Goal: Information Seeking & Learning: Learn about a topic

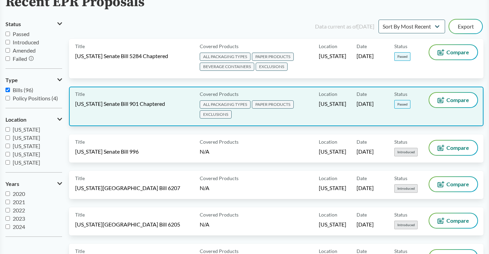
scroll to position [69, 0]
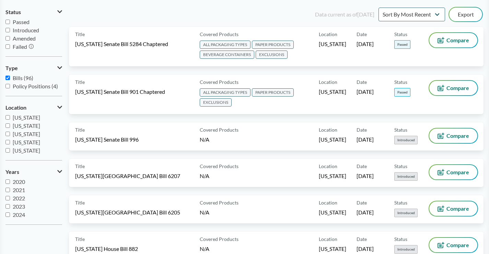
click at [9, 22] on input "Passed" at bounding box center [7, 22] width 4 height 4
checkbox input "true"
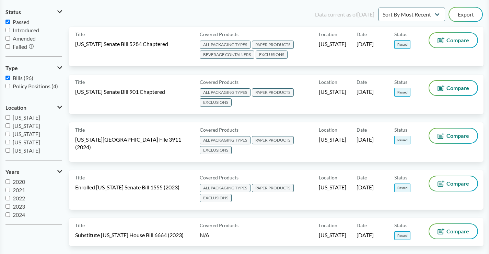
scroll to position [34, 0]
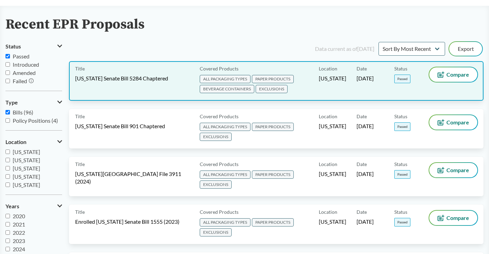
click at [149, 81] on span "[US_STATE] Senate Bill 5284 Chaptered" at bounding box center [121, 78] width 93 height 8
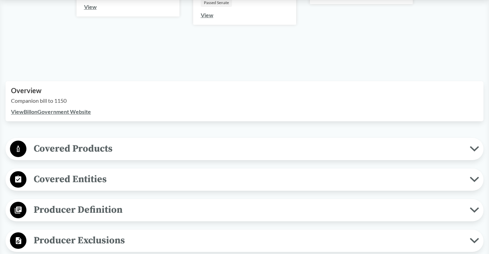
scroll to position [172, 0]
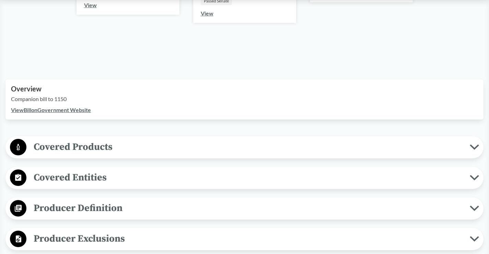
click at [49, 110] on link "View Bill on Government Website" at bounding box center [51, 109] width 80 height 7
click at [65, 110] on link "View Bill on Government Website" at bounding box center [51, 109] width 80 height 7
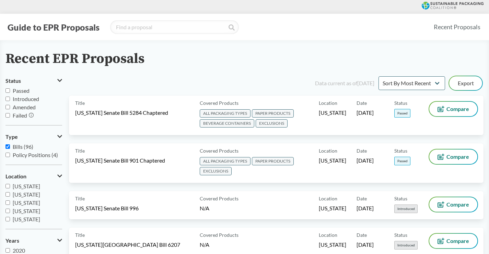
click at [8, 90] on input "Passed" at bounding box center [7, 90] width 4 height 4
checkbox input "true"
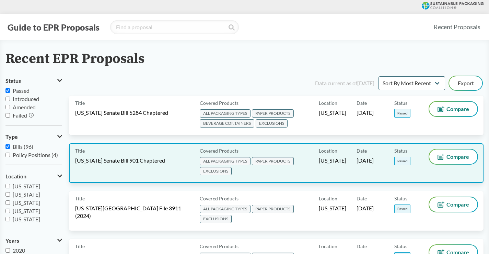
click at [132, 161] on span "[US_STATE] Senate Bill 901 Chaptered" at bounding box center [120, 160] width 90 height 8
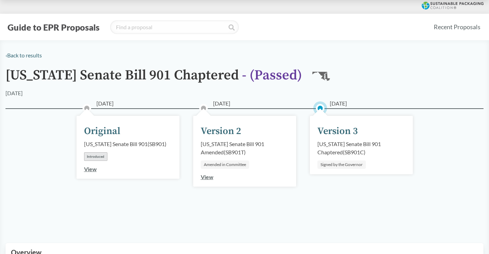
click at [342, 143] on div "Maryland Senate Bill 901 Chaptered ( SB901C )" at bounding box center [361, 148] width 88 height 16
click at [337, 131] on div "Version 3" at bounding box center [337, 131] width 40 height 14
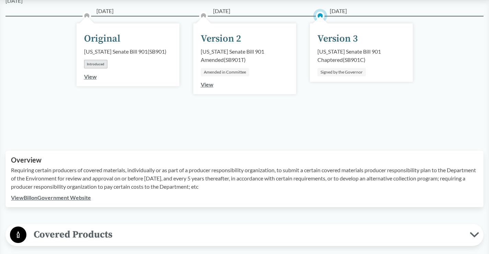
scroll to position [137, 0]
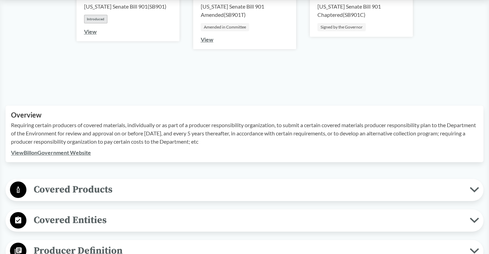
click at [64, 153] on link "View Bill on Government Website" at bounding box center [51, 152] width 80 height 7
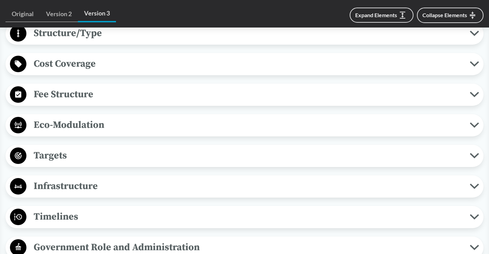
scroll to position [480, 0]
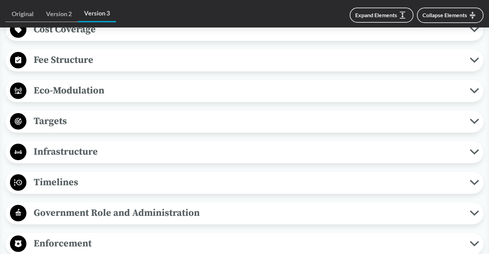
click at [476, 182] on icon at bounding box center [474, 182] width 7 height 3
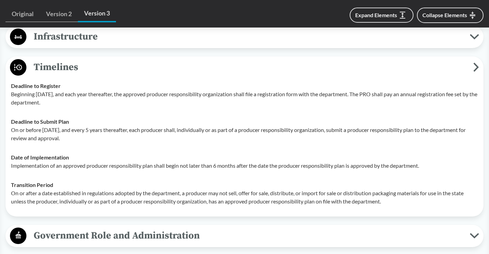
scroll to position [583, 0]
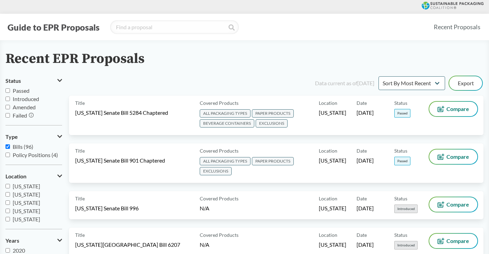
click at [8, 91] on input "Passed" at bounding box center [7, 90] width 4 height 4
checkbox input "true"
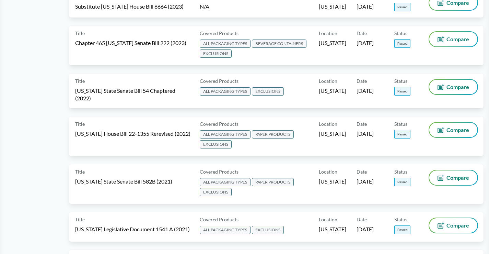
scroll to position [309, 0]
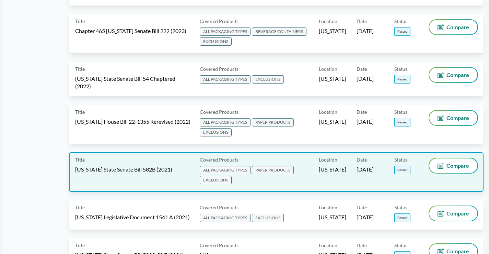
click at [153, 165] on span "[US_STATE] State Senate Bill 582B (2021)" at bounding box center [123, 169] width 97 height 8
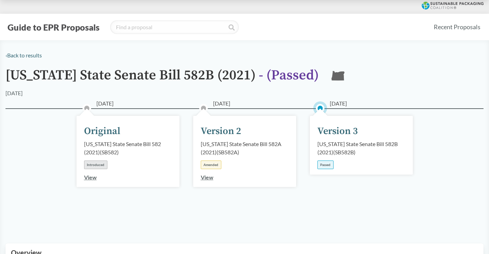
click at [355, 147] on div "Oregon State Senate Bill 582B (2021) ( SB582B )" at bounding box center [361, 148] width 88 height 16
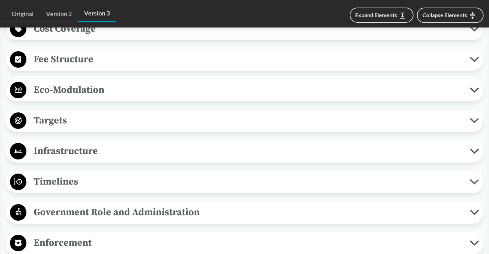
scroll to position [480, 0]
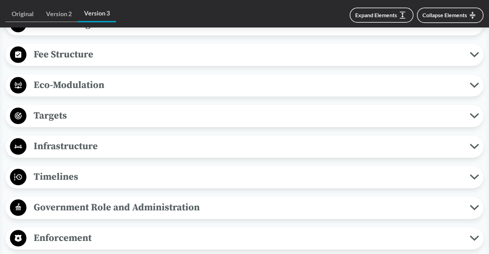
click at [472, 176] on icon at bounding box center [474, 176] width 7 height 3
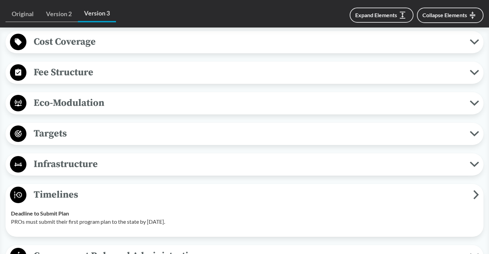
scroll to position [446, 0]
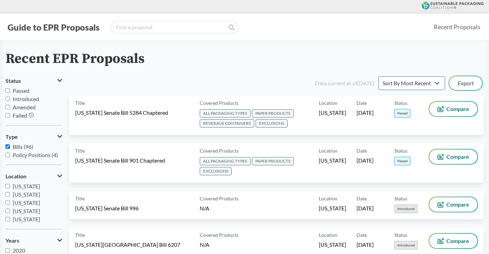
click at [8, 90] on input "Passed" at bounding box center [7, 90] width 4 height 4
checkbox input "true"
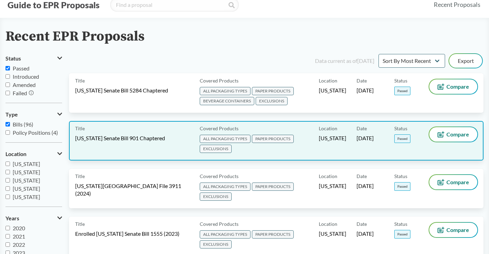
scroll to position [34, 0]
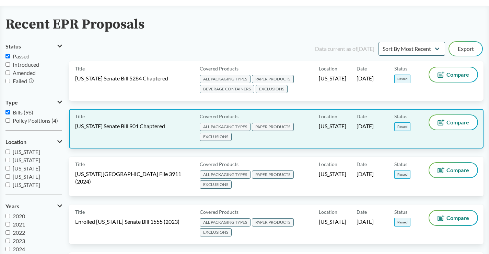
click at [139, 132] on div "Title [US_STATE] Senate Bill 901 Chaptered" at bounding box center [136, 128] width 122 height 27
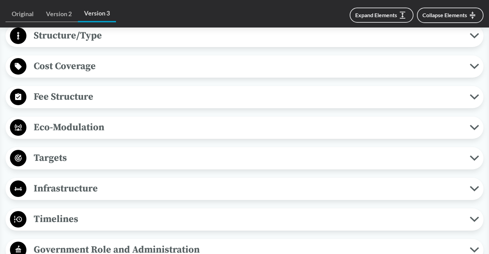
scroll to position [446, 0]
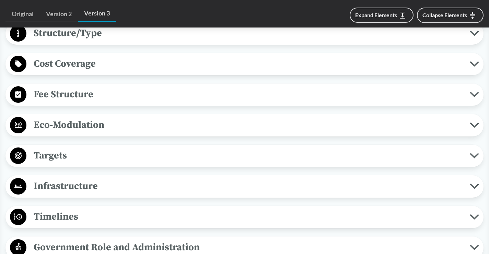
click at [475, 215] on icon at bounding box center [474, 216] width 9 height 5
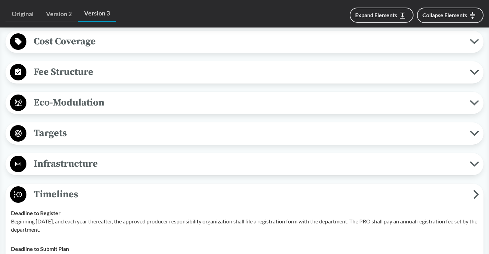
scroll to position [480, 0]
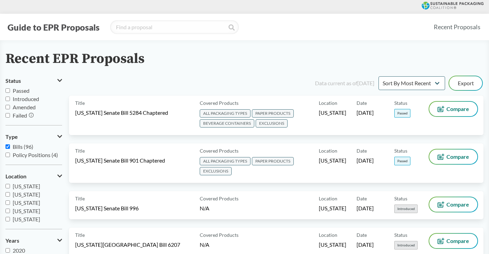
click at [8, 89] on input "Passed" at bounding box center [7, 90] width 4 height 4
checkbox input "true"
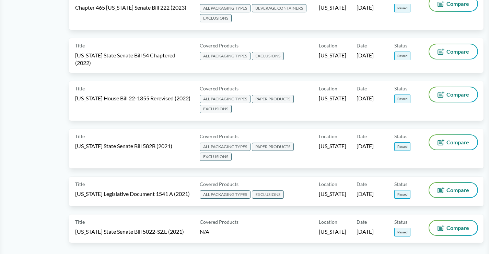
scroll to position [343, 0]
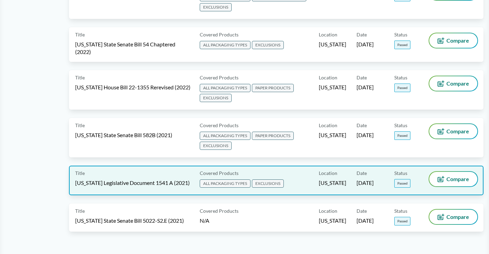
click at [154, 179] on span "[US_STATE] Legislative Document 1541 A (2021)" at bounding box center [132, 183] width 115 height 8
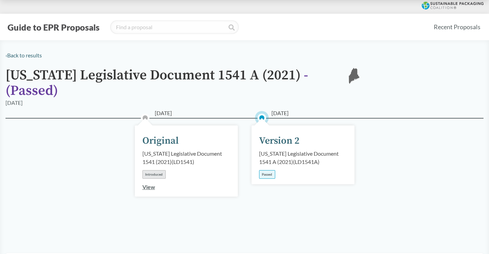
click at [322, 158] on div "06/14/2021 Version 2 Maine Legislative Document 1541 A (2021) ( LD1541A ) Passed" at bounding box center [303, 154] width 103 height 59
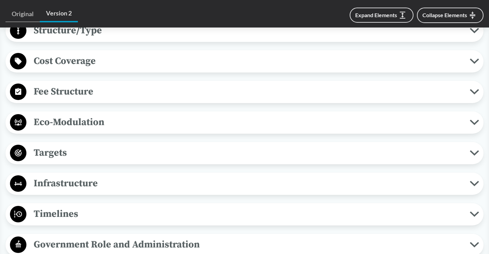
scroll to position [446, 0]
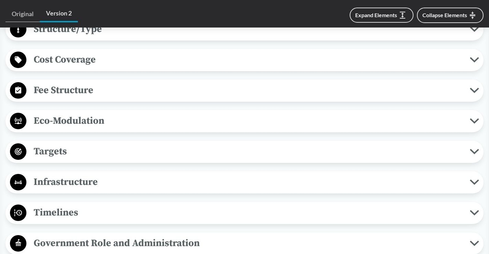
click at [474, 210] on icon at bounding box center [474, 212] width 9 height 5
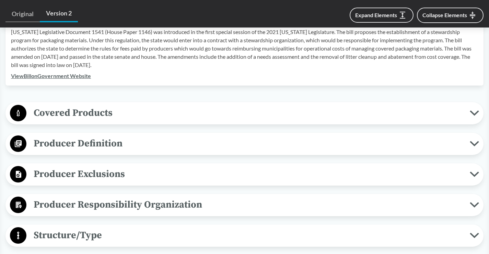
scroll to position [275, 0]
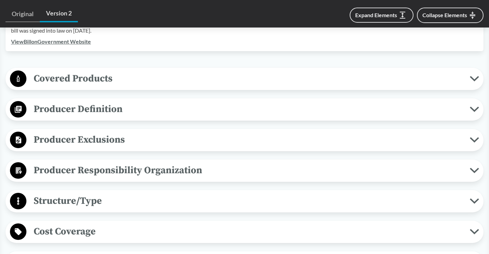
click at [474, 168] on icon at bounding box center [474, 169] width 7 height 3
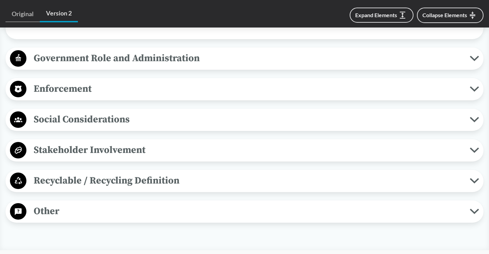
scroll to position [721, 0]
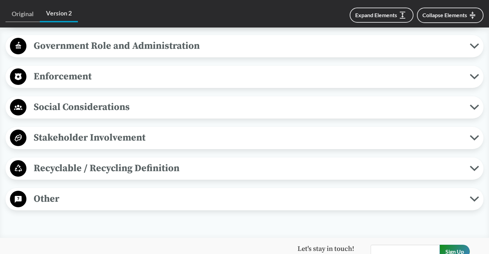
click at [119, 191] on span "Other" at bounding box center [247, 198] width 443 height 15
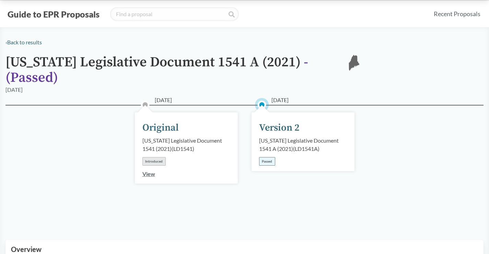
scroll to position [0, 0]
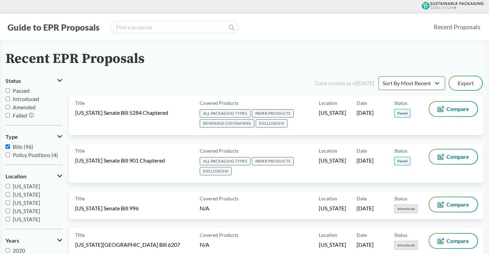
click at [9, 91] on input "Passed" at bounding box center [7, 90] width 4 height 4
checkbox input "true"
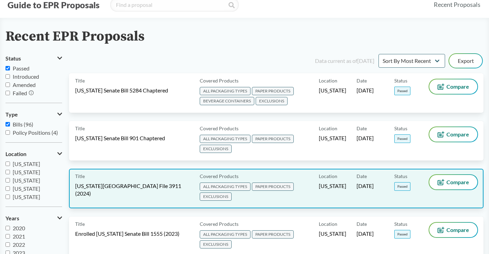
scroll to position [34, 0]
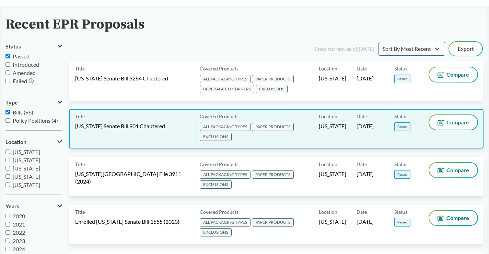
click at [155, 133] on div "Title [US_STATE] Senate Bill 901 Chaptered" at bounding box center [136, 128] width 122 height 27
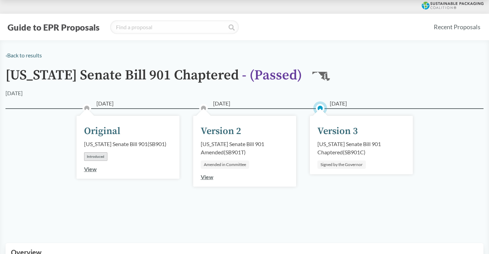
click at [349, 151] on div "Maryland Senate Bill 901 Chaptered ( SB901C )" at bounding box center [361, 148] width 88 height 16
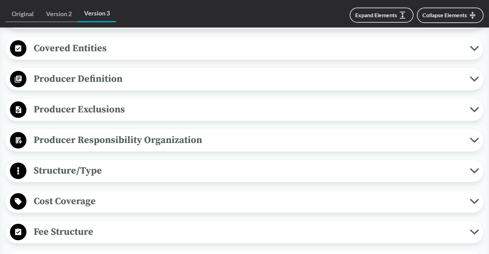
scroll to position [446, 0]
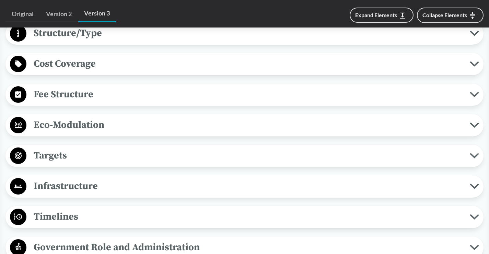
click at [475, 216] on icon at bounding box center [474, 216] width 9 height 5
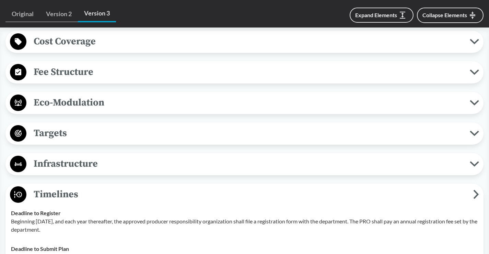
scroll to position [480, 0]
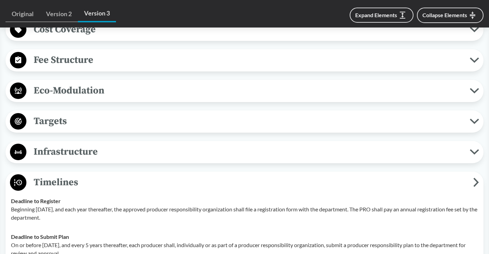
click at [206, 183] on span "Timelines" at bounding box center [249, 181] width 447 height 15
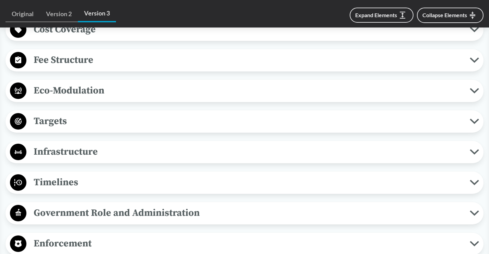
click at [476, 178] on button "Timelines" at bounding box center [244, 183] width 473 height 18
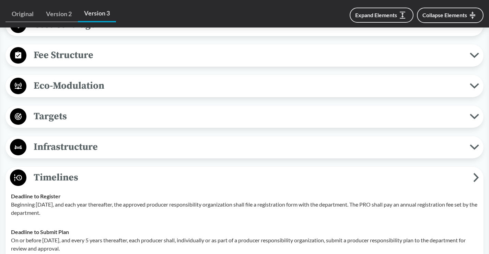
scroll to position [515, 0]
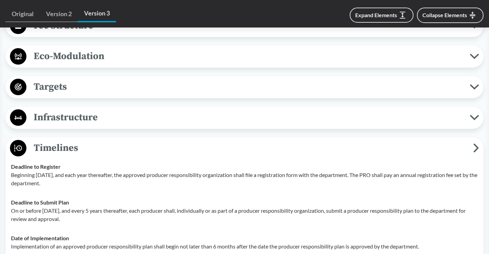
click at [188, 208] on p "On or before [DATE], and every 5 years thereafter, each producer shall, individ…" at bounding box center [244, 214] width 467 height 16
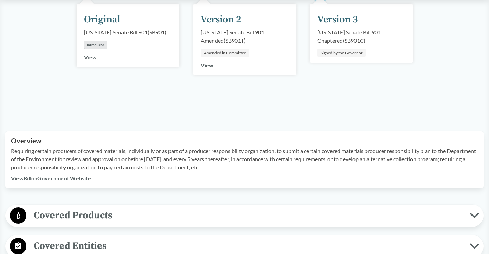
scroll to position [69, 0]
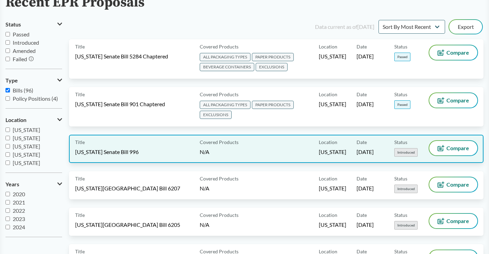
scroll to position [69, 0]
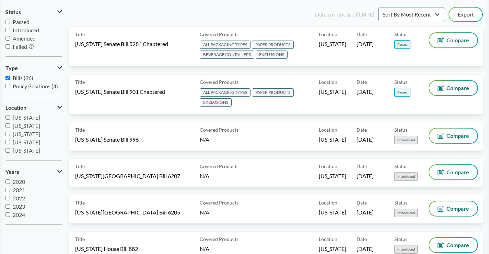
click at [8, 22] on input "Passed" at bounding box center [7, 22] width 4 height 4
checkbox input "true"
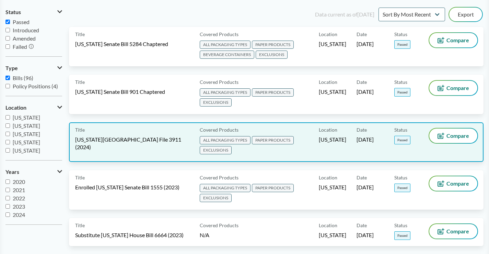
click at [132, 138] on span "[US_STATE][GEOGRAPHIC_DATA] File 3911 (2024)" at bounding box center [133, 143] width 116 height 15
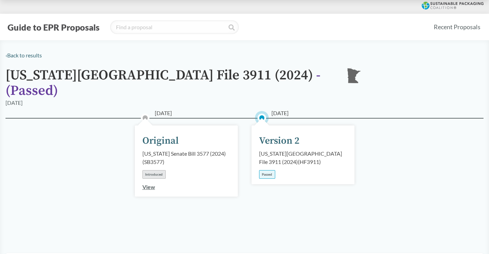
click at [324, 149] on div "Minnesota House File 3911 (2024) ( HF3911 )" at bounding box center [303, 157] width 88 height 16
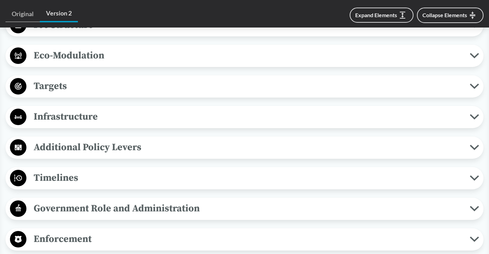
scroll to position [515, 0]
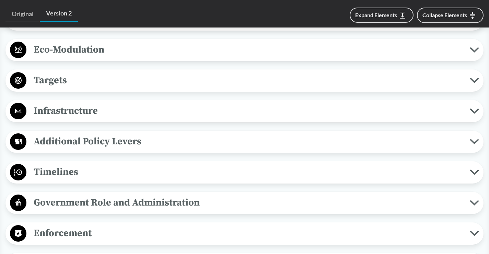
click at [475, 169] on icon at bounding box center [474, 171] width 9 height 5
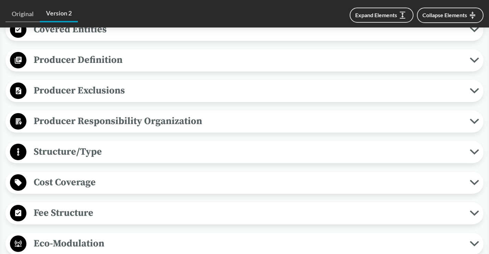
scroll to position [309, 0]
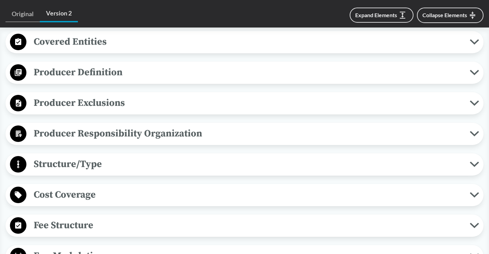
click at [473, 131] on icon at bounding box center [474, 133] width 9 height 5
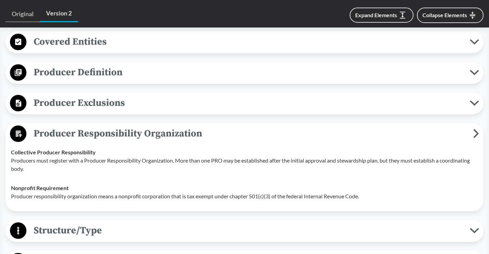
click at [474, 129] on icon at bounding box center [476, 133] width 6 height 9
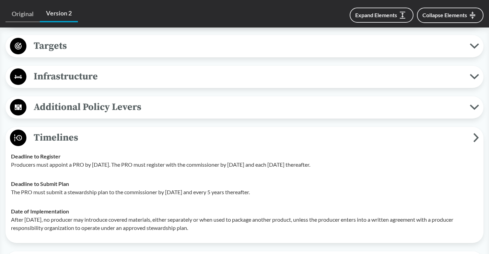
scroll to position [583, 0]
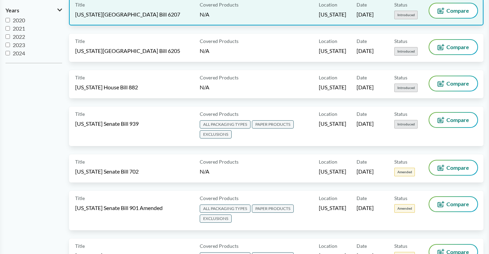
scroll to position [240, 0]
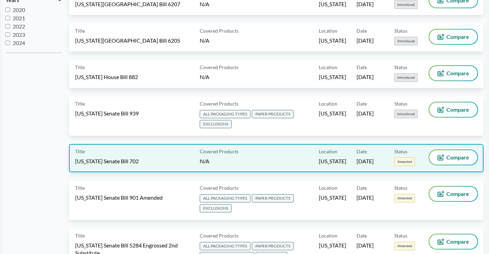
click at [133, 160] on div "Title Illinois Senate Bill 702" at bounding box center [136, 158] width 122 height 16
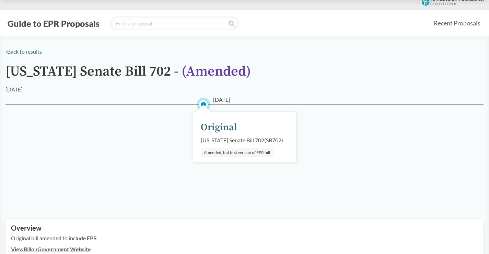
scroll to position [1, 0]
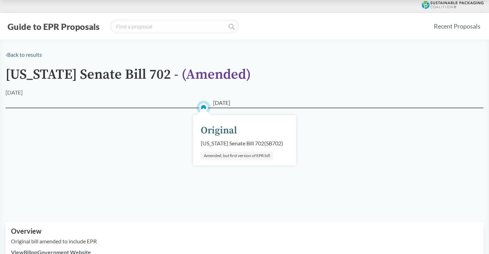
click at [230, 141] on div "Illinois Senate Bill 702 ( SB702 )" at bounding box center [242, 143] width 82 height 8
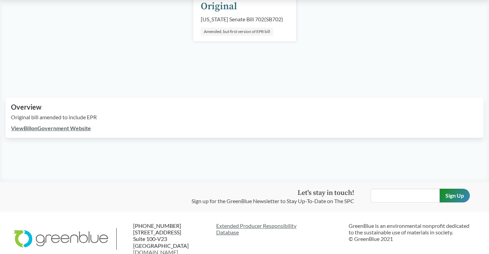
scroll to position [172, 0]
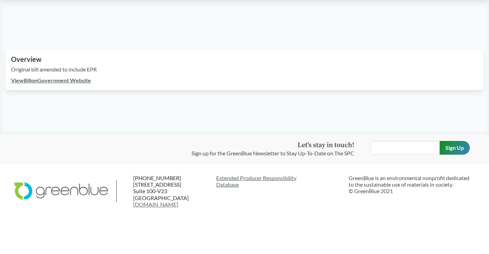
click at [61, 80] on link "View Bill on Government Website" at bounding box center [51, 80] width 80 height 7
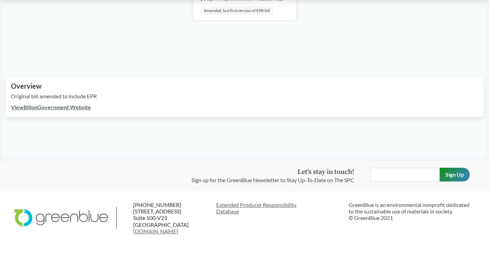
scroll to position [69, 0]
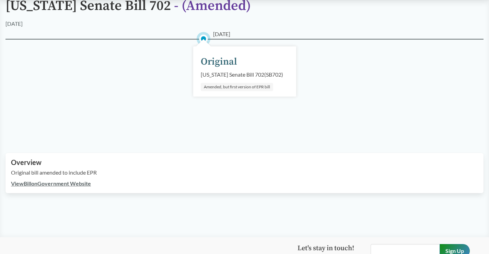
click at [233, 75] on div "Illinois Senate Bill 702 ( SB702 )" at bounding box center [242, 74] width 82 height 8
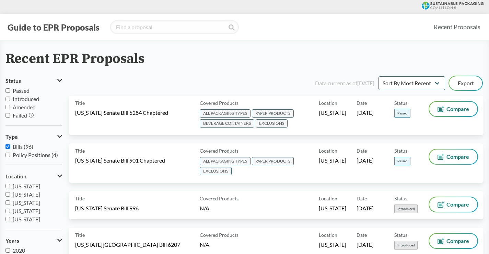
click at [8, 90] on input "Passed" at bounding box center [7, 90] width 4 height 4
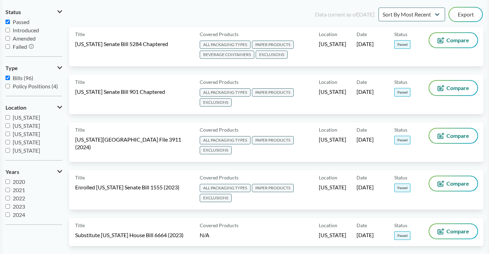
scroll to position [34, 0]
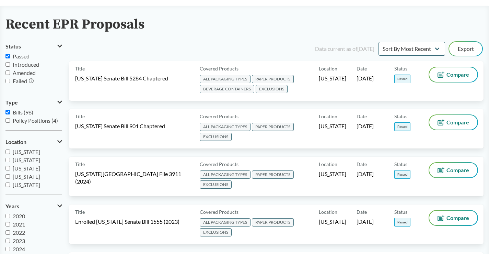
click at [7, 55] on input "Passed" at bounding box center [7, 56] width 4 height 4
checkbox input "false"
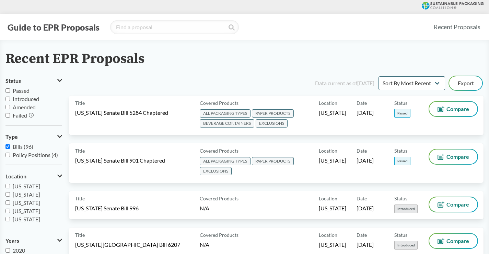
scroll to position [34, 0]
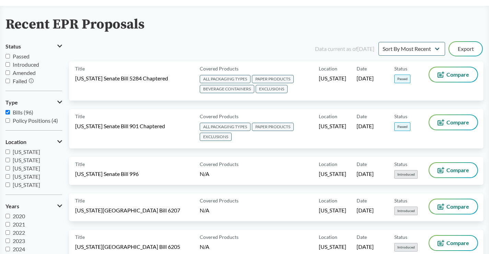
click at [8, 55] on input "Passed" at bounding box center [7, 56] width 4 height 4
checkbox input "true"
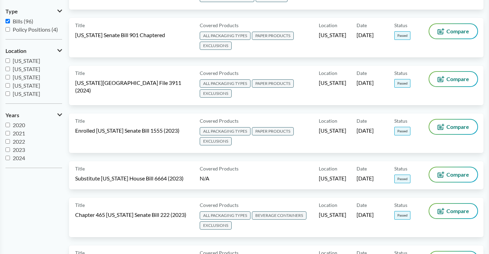
scroll to position [137, 0]
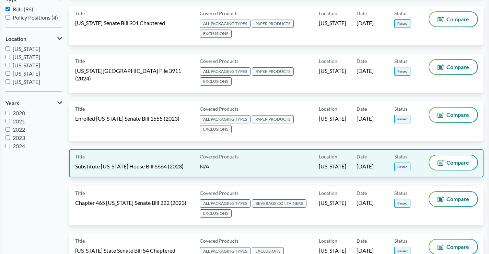
click at [167, 164] on span "Substitute [US_STATE] House Bill 6664 (2023)" at bounding box center [129, 166] width 108 height 8
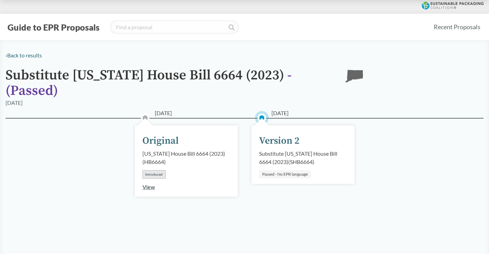
click at [281, 151] on div "Substitute [US_STATE] House Bill 6664 (2023) ( SHB6664 )" at bounding box center [303, 157] width 88 height 16
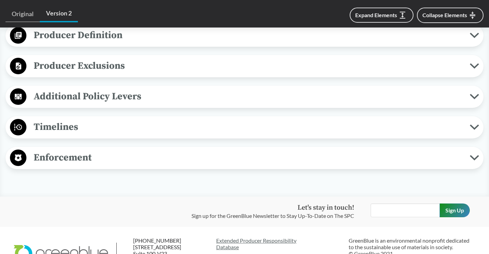
scroll to position [343, 0]
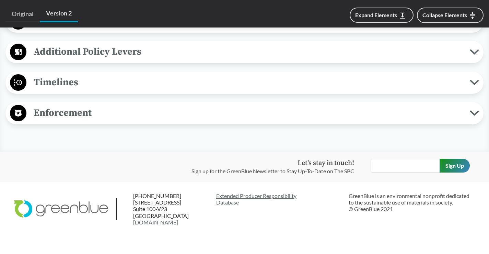
click at [475, 80] on icon at bounding box center [474, 82] width 9 height 5
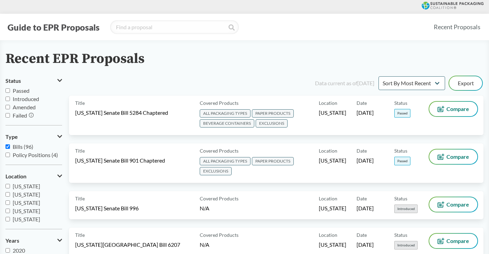
click at [5, 90] on input "Passed" at bounding box center [7, 90] width 4 height 4
checkbox input "true"
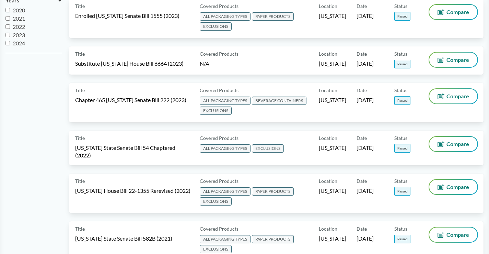
scroll to position [240, 0]
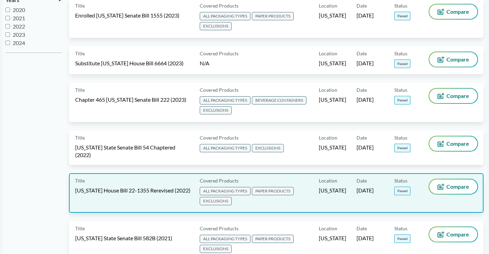
click at [160, 186] on span "[US_STATE] House Bill 22-1355 Rerevised (2022)" at bounding box center [132, 190] width 115 height 8
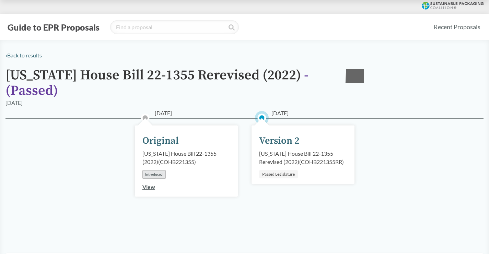
click at [299, 154] on div "Colorado House Bill 22-1355 Rerevised (2022) ( COHB221355RR )" at bounding box center [303, 157] width 88 height 16
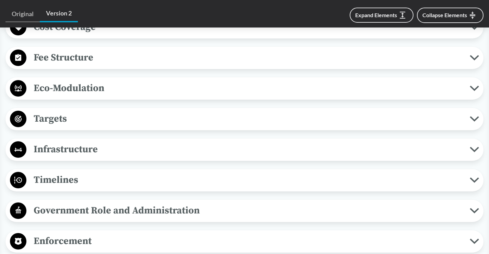
scroll to position [515, 0]
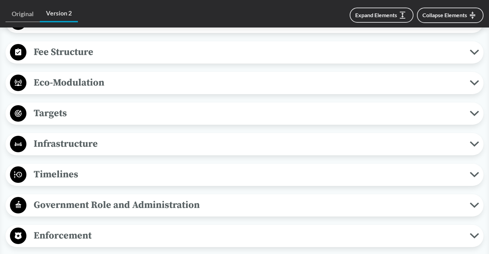
click at [473, 171] on button "Timelines" at bounding box center [244, 175] width 473 height 18
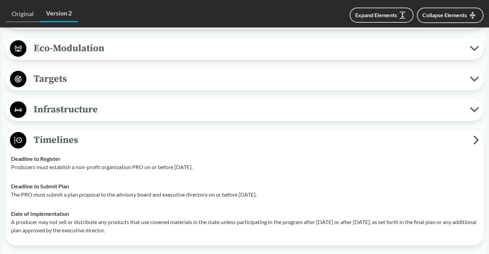
scroll to position [583, 0]
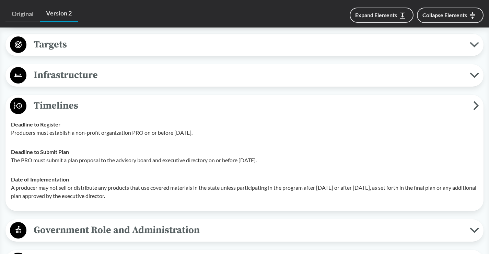
click at [298, 203] on td "Date of Implementation A producer may not sell or distribute any products that …" at bounding box center [244, 188] width 473 height 36
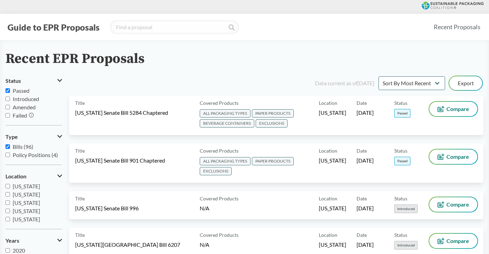
click at [14, 92] on span "Passed" at bounding box center [21, 90] width 17 height 7
click at [10, 92] on input "Passed" at bounding box center [7, 90] width 4 height 4
checkbox input "false"
click at [8, 90] on input "Passed" at bounding box center [7, 90] width 4 height 4
checkbox input "true"
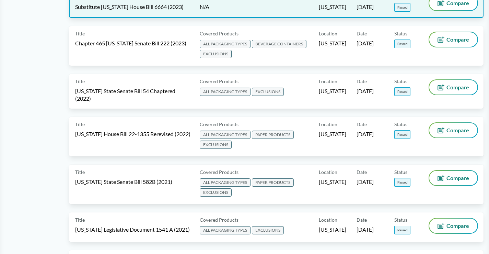
scroll to position [309, 0]
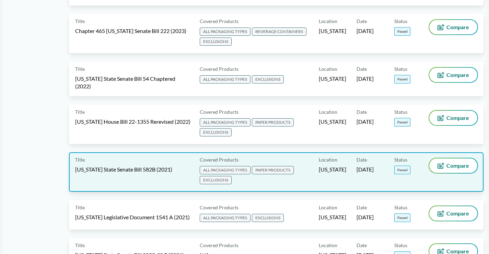
click at [118, 166] on span "[US_STATE] State Senate Bill 582B (2021)" at bounding box center [123, 169] width 97 height 8
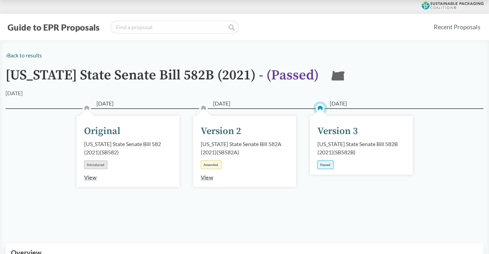
click at [358, 152] on div "[US_STATE] State Senate Bill 582B (2021) ( SB582B )" at bounding box center [361, 148] width 88 height 16
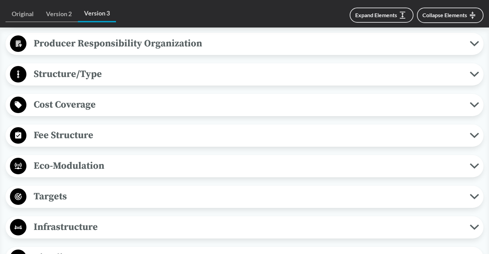
scroll to position [446, 0]
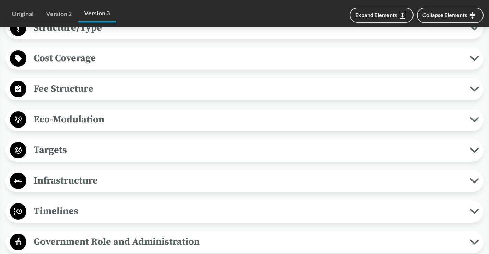
click at [475, 213] on icon at bounding box center [474, 210] width 9 height 5
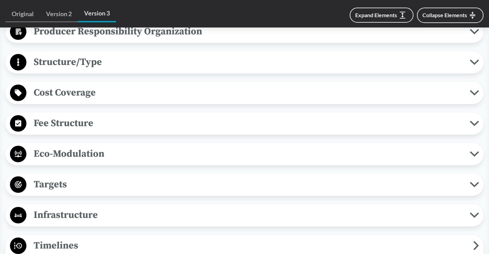
scroll to position [377, 0]
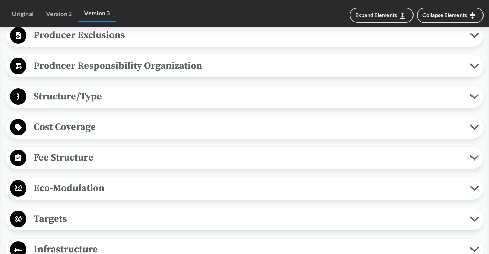
click at [473, 65] on icon at bounding box center [474, 65] width 9 height 5
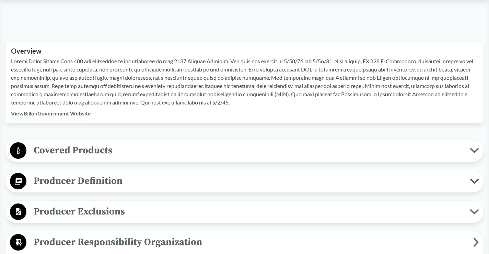
scroll to position [172, 0]
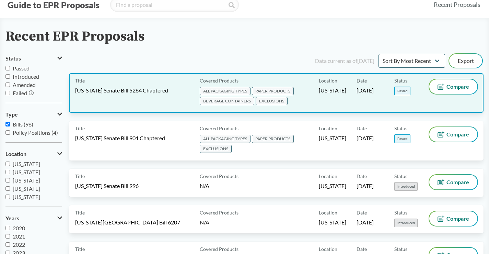
scroll to position [34, 0]
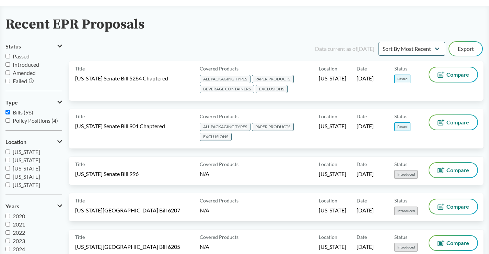
click at [8, 56] on input "Passed" at bounding box center [7, 56] width 4 height 4
checkbox input "true"
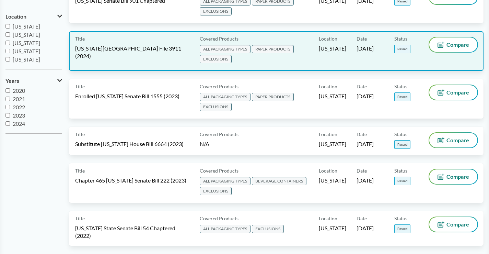
scroll to position [172, 0]
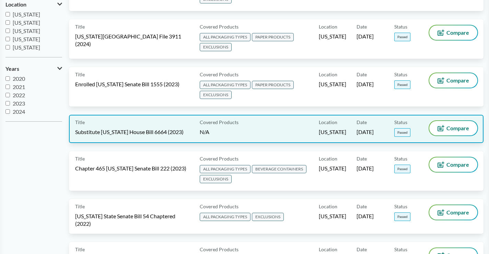
click at [147, 137] on div "Title Substitute [US_STATE] House Bill 6664 (2023) Covered Products N/A Locatio…" at bounding box center [276, 129] width 415 height 28
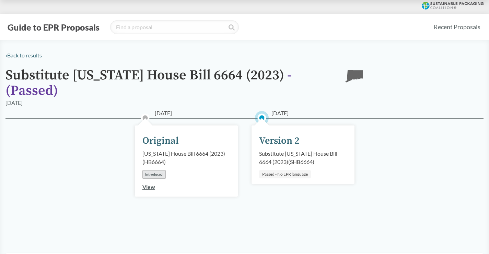
click at [307, 154] on div "Substitute Connecticut House Bill 6664 (2023) ( SHB6664 )" at bounding box center [303, 157] width 88 height 16
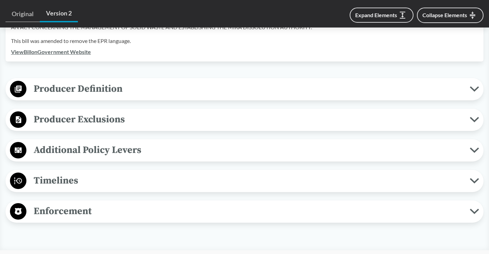
scroll to position [240, 0]
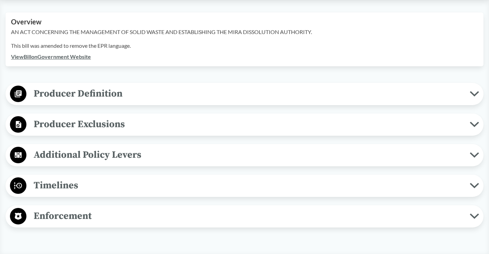
click at [474, 92] on icon at bounding box center [474, 93] width 9 height 5
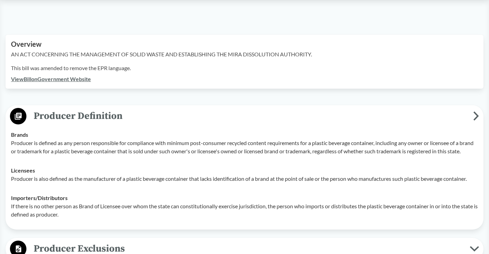
scroll to position [206, 0]
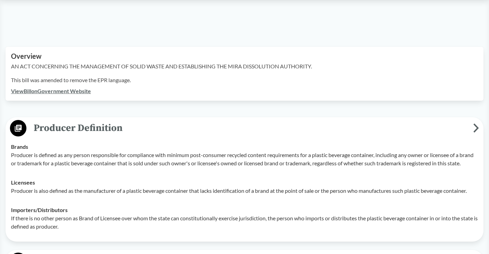
click at [131, 221] on div "Importers/​Distributors If there is no other person as Brand of Licensee over w…" at bounding box center [244, 218] width 467 height 25
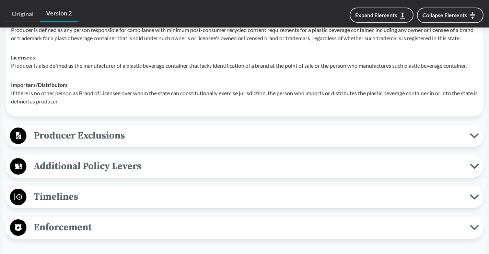
scroll to position [343, 0]
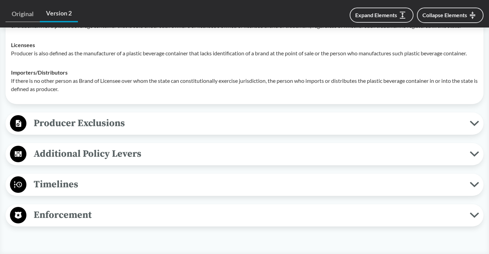
click at [474, 126] on icon at bounding box center [474, 122] width 9 height 5
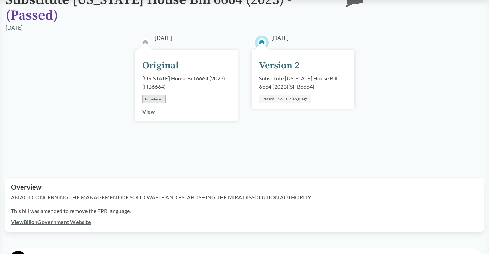
scroll to position [0, 0]
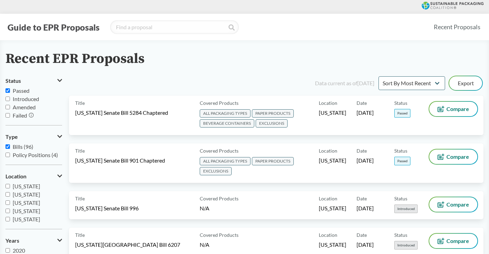
click at [7, 90] on input "Passed" at bounding box center [7, 90] width 4 height 4
checkbox input "true"
click at [7, 91] on input "Passed" at bounding box center [7, 90] width 4 height 4
checkbox input "true"
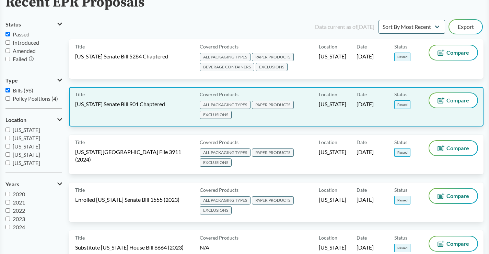
scroll to position [69, 0]
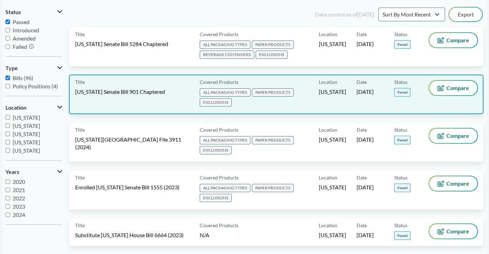
click at [119, 89] on span "[US_STATE] Senate Bill 901 Chaptered" at bounding box center [120, 92] width 90 height 8
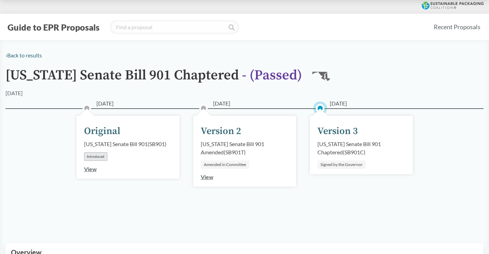
click at [347, 131] on div "Version 3" at bounding box center [337, 131] width 40 height 14
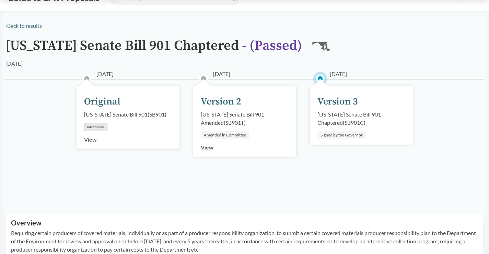
scroll to position [172, 0]
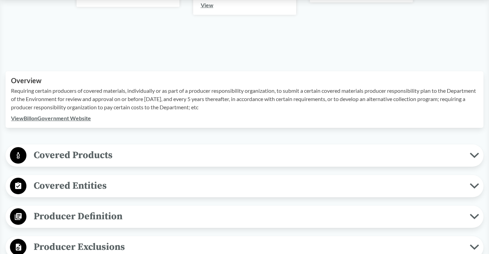
click at [473, 153] on icon at bounding box center [474, 154] width 9 height 5
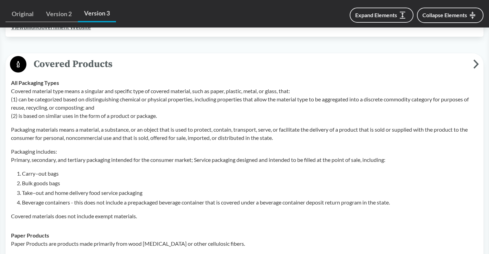
scroll to position [275, 0]
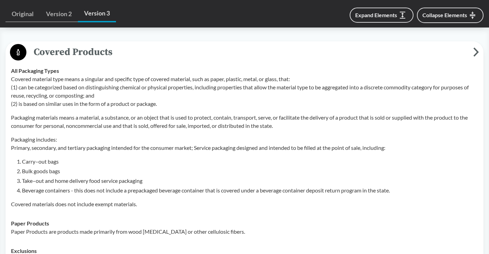
click at [133, 158] on li "Carry–out bags" at bounding box center [250, 161] width 456 height 8
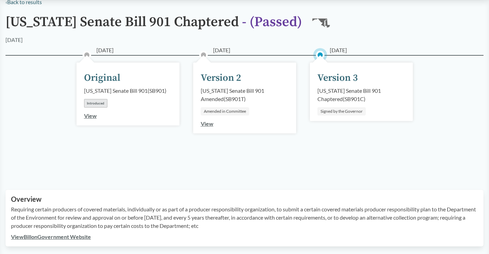
scroll to position [0, 0]
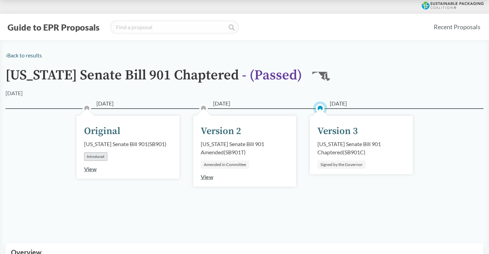
click at [243, 201] on div "03/17/2025 Version 2 Maryland Senate Bill 901 Amended ( SB901T ) Amended in Com…" at bounding box center [244, 167] width 117 height 84
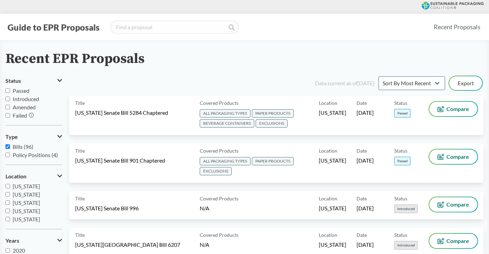
click at [7, 91] on input "Passed" at bounding box center [7, 90] width 4 height 4
checkbox input "true"
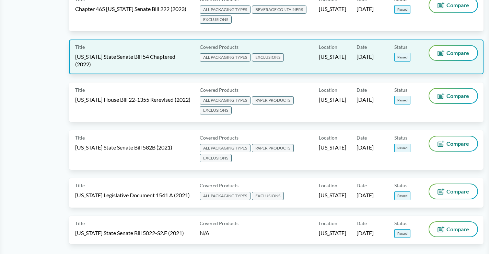
scroll to position [343, 0]
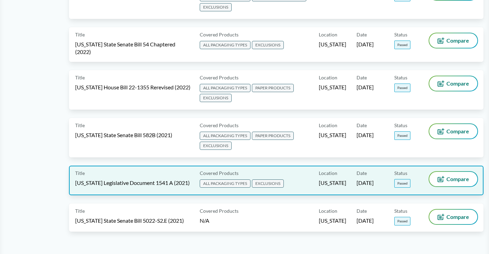
click at [138, 172] on div "Title Maine Legislative Document 1541 A (2021)" at bounding box center [136, 180] width 122 height 17
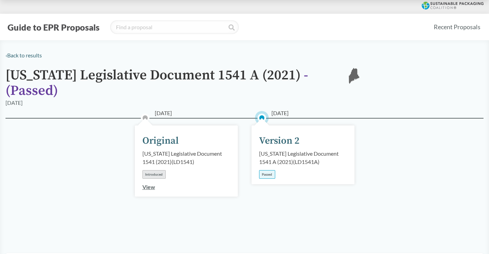
click at [304, 149] on div "Maine Legislative Document 1541 A (2021) ( LD1541A )" at bounding box center [303, 157] width 88 height 16
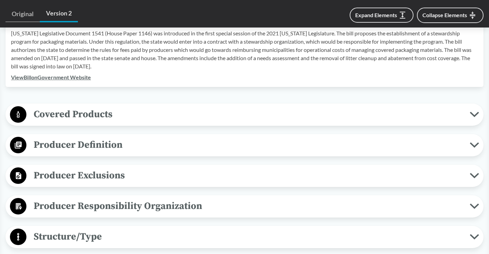
scroll to position [240, 0]
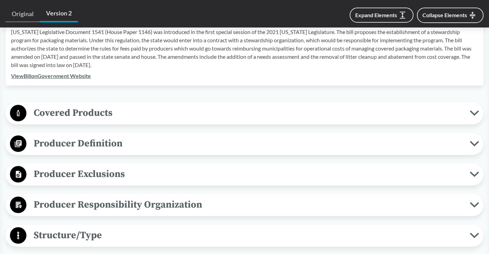
click at [477, 110] on icon at bounding box center [474, 112] width 9 height 5
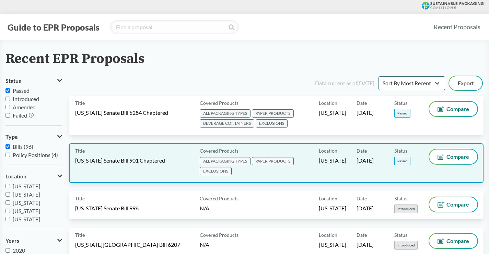
click at [158, 166] on div "Title Maryland Senate Bill 901 Chaptered" at bounding box center [136, 162] width 122 height 27
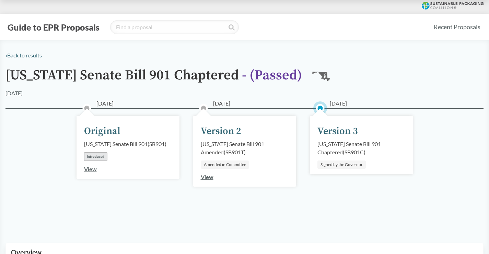
click at [337, 140] on div "Maryland Senate Bill 901 Chaptered ( SB901C )" at bounding box center [361, 148] width 88 height 16
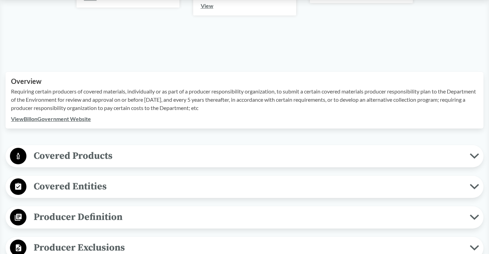
scroll to position [172, 0]
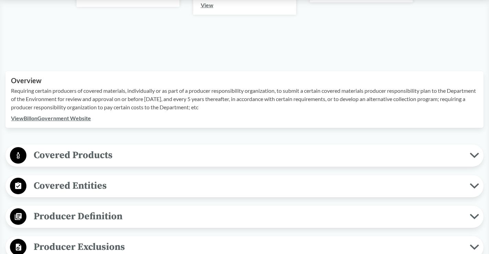
click at [473, 151] on button "Covered Products" at bounding box center [244, 156] width 473 height 18
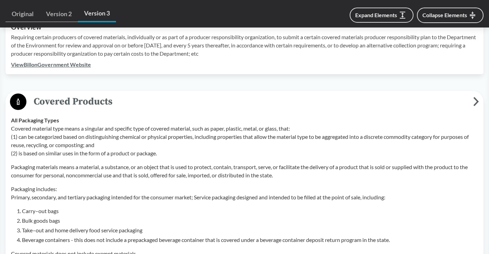
scroll to position [240, 0]
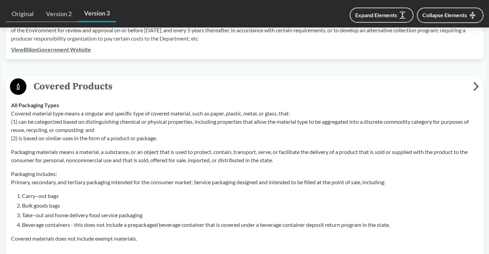
click at [176, 185] on p "Packaging includes: Primary, secondary, and tertiary packaging intended for the…" at bounding box center [244, 178] width 467 height 16
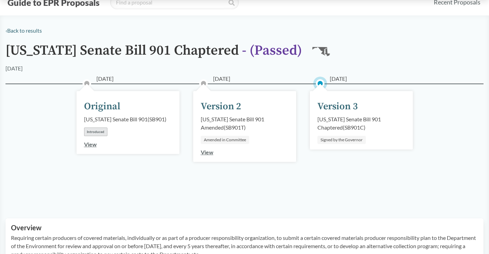
scroll to position [0, 0]
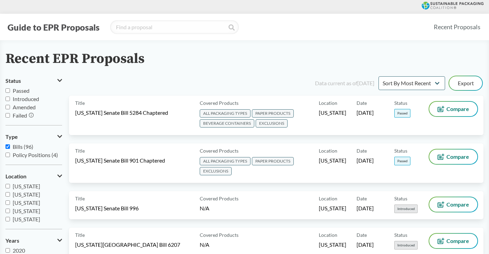
click at [7, 90] on input "Passed" at bounding box center [7, 90] width 4 height 4
checkbox input "true"
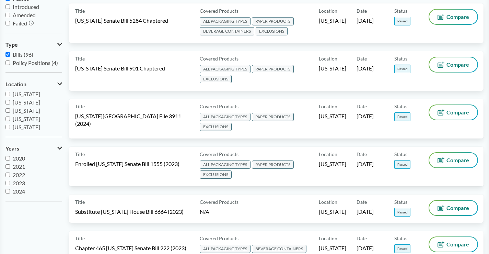
scroll to position [103, 0]
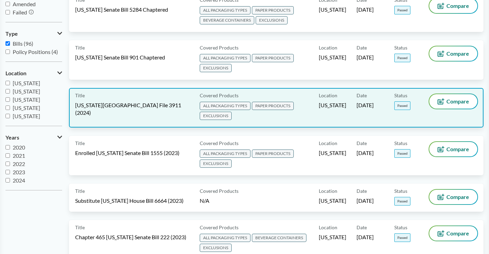
click at [124, 114] on div "Title Minnesota House File 3911 (2024)" at bounding box center [136, 107] width 122 height 27
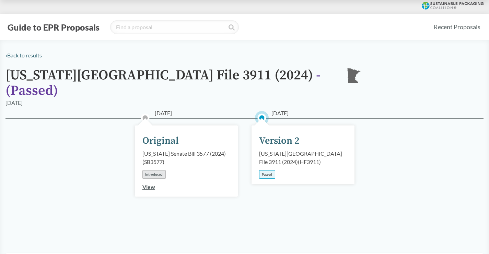
click at [314, 150] on div "Minnesota House File 3911 (2024) ( HF3911 )" at bounding box center [303, 157] width 88 height 16
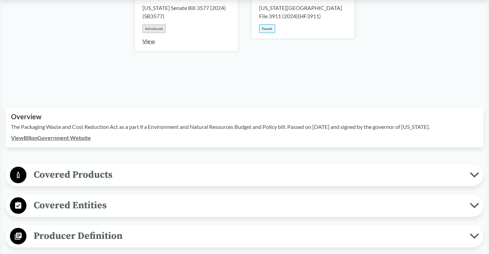
scroll to position [206, 0]
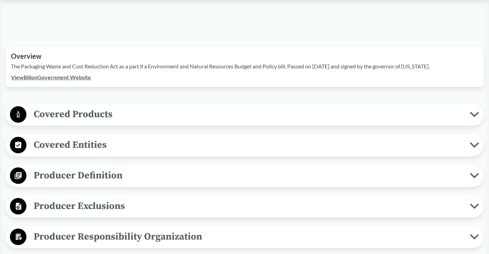
click at [472, 106] on button "Covered Products" at bounding box center [244, 115] width 473 height 18
